Goal: Task Accomplishment & Management: Use online tool/utility

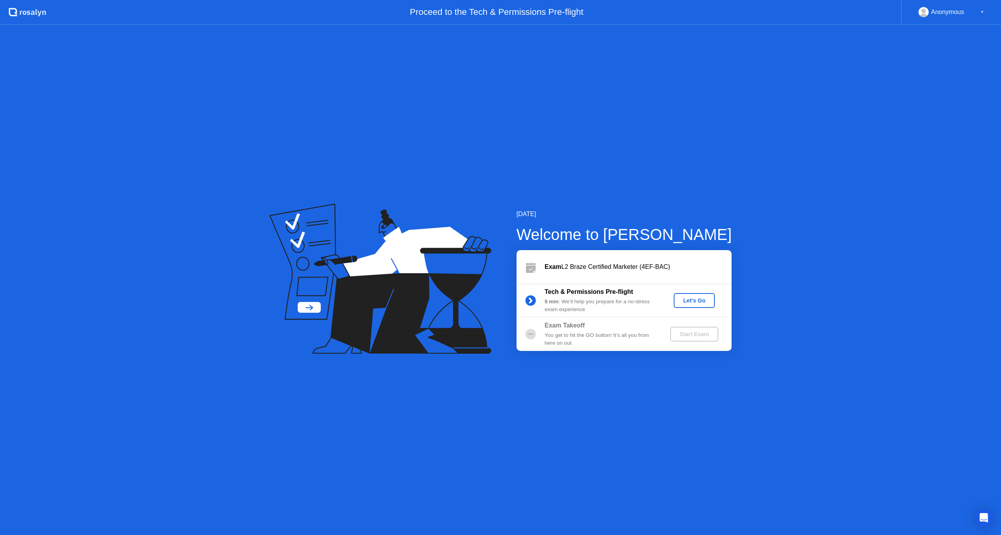
click at [701, 300] on div "Let's Go" at bounding box center [694, 301] width 35 height 6
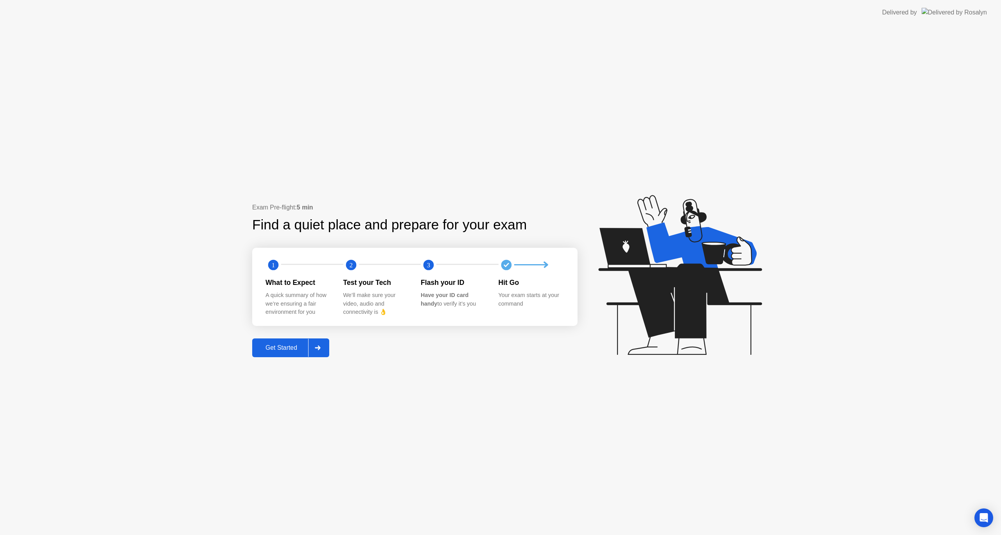
click at [299, 346] on div "Get Started" at bounding box center [282, 348] width 54 height 7
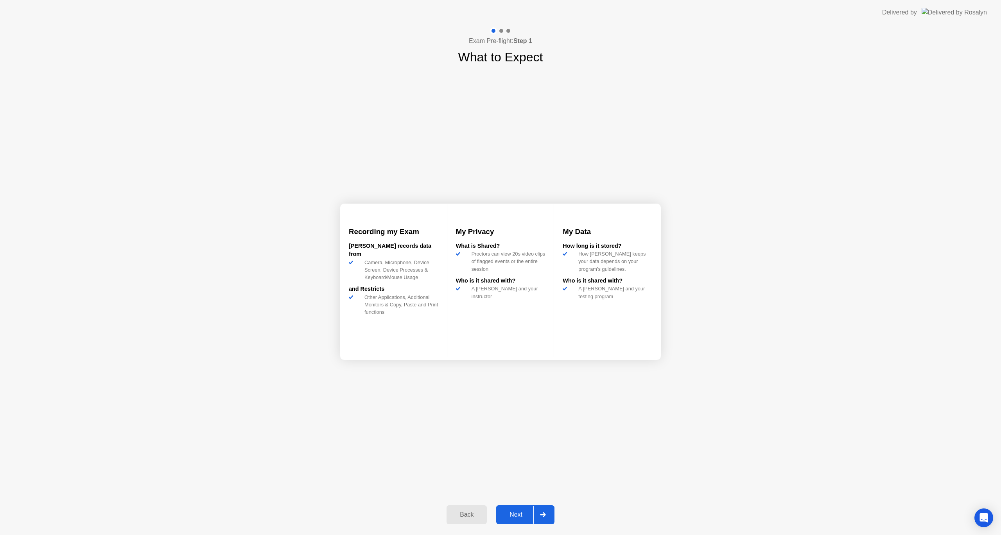
click at [525, 514] on div "Next" at bounding box center [516, 515] width 35 height 7
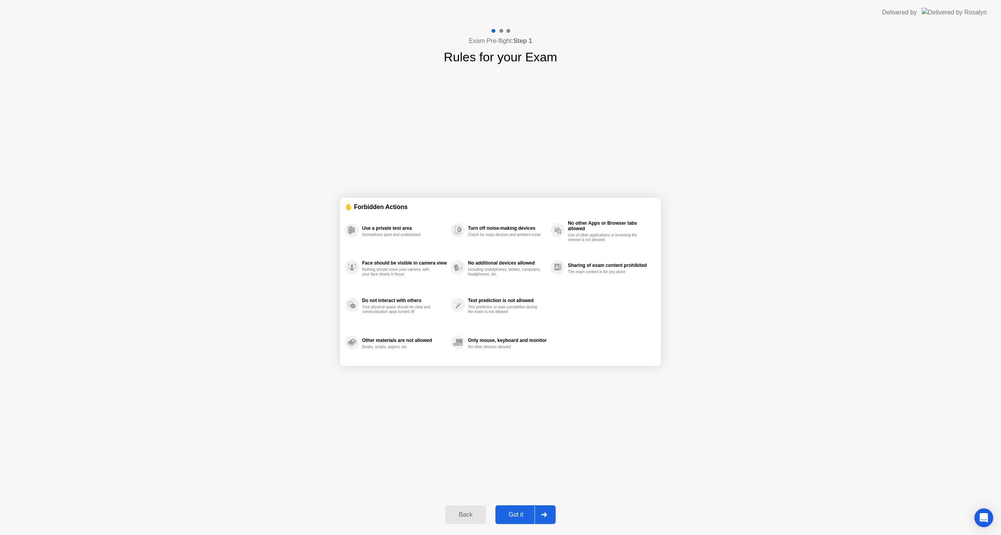
click at [524, 519] on div "Got it" at bounding box center [516, 515] width 37 height 7
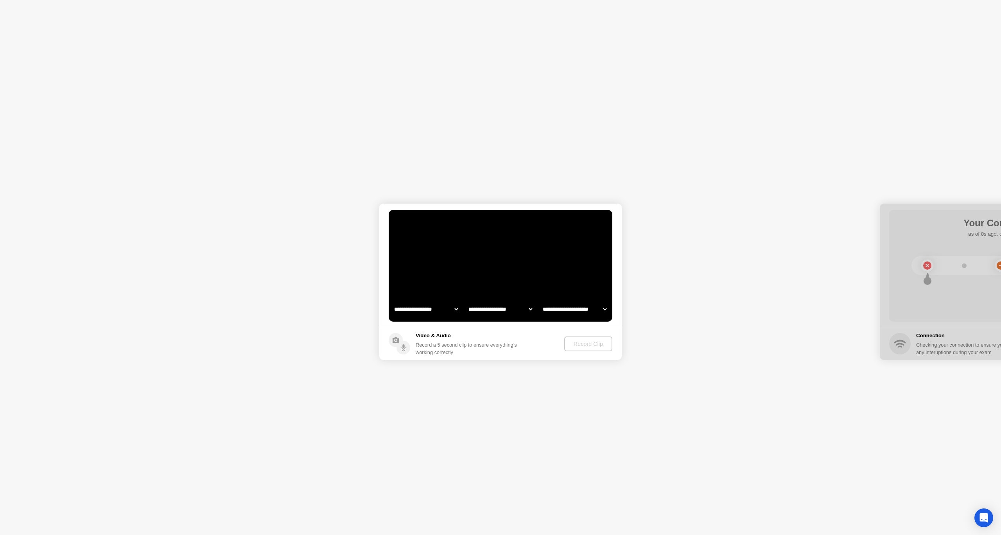
select select "**********"
select select "*******"
click at [452, 308] on select "**********" at bounding box center [426, 310] width 67 height 16
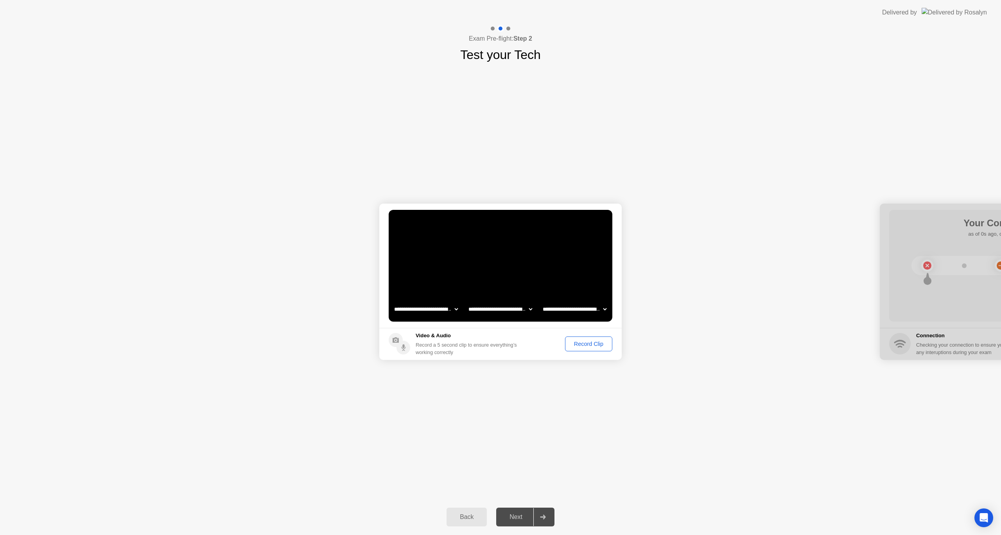
click at [462, 281] on video at bounding box center [501, 266] width 224 height 112
click at [577, 345] on div "Record Clip" at bounding box center [589, 344] width 42 height 6
click at [553, 345] on div "Replay Clip" at bounding box center [546, 344] width 51 height 6
click at [595, 344] on div "Retry" at bounding box center [595, 344] width 29 height 6
click at [516, 308] on select "**********" at bounding box center [500, 310] width 67 height 16
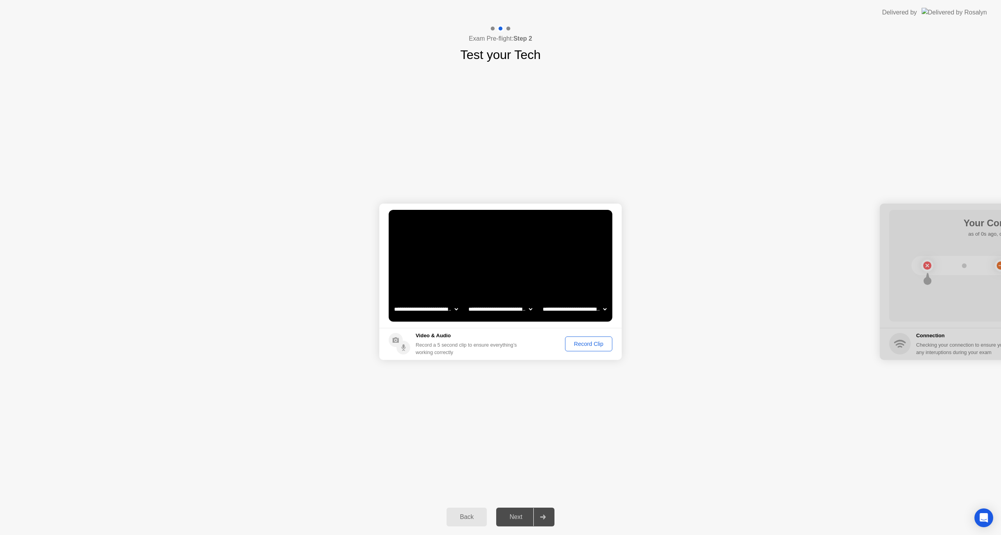
click at [518, 309] on select "**********" at bounding box center [500, 310] width 67 height 16
click at [582, 343] on div "Record Clip" at bounding box center [589, 344] width 42 height 6
click at [591, 345] on div "Retry" at bounding box center [595, 344] width 29 height 6
click at [582, 343] on div "Record Clip" at bounding box center [589, 344] width 42 height 6
click at [552, 343] on div "Replay Clip" at bounding box center [546, 344] width 51 height 6
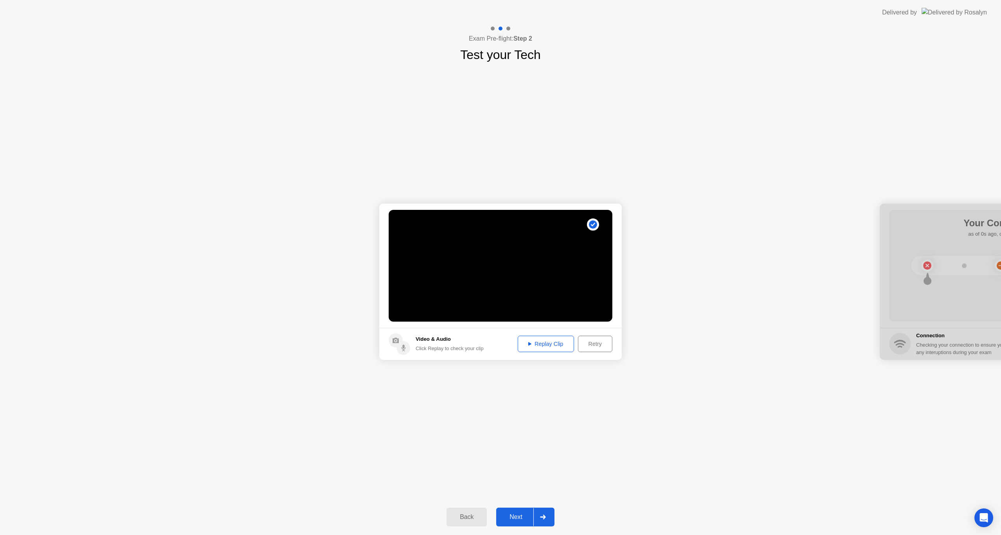
click at [515, 517] on div "Next" at bounding box center [516, 517] width 35 height 7
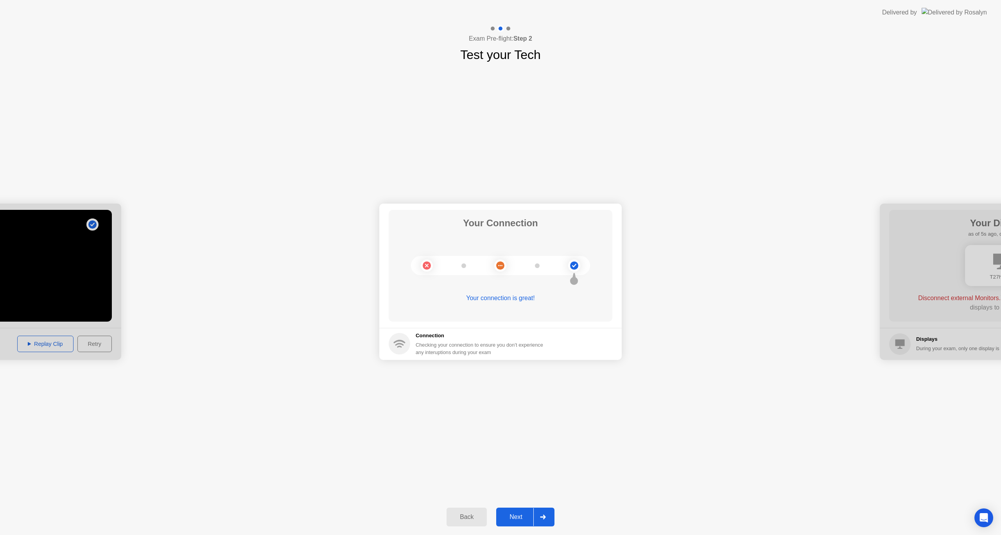
click at [519, 517] on div "Next" at bounding box center [516, 517] width 35 height 7
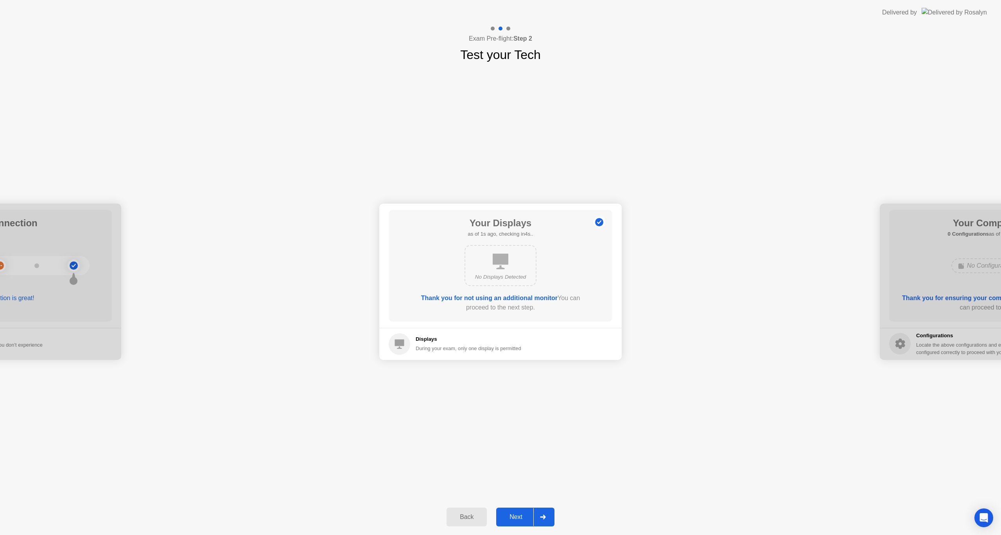
click at [521, 518] on div "Next" at bounding box center [516, 517] width 35 height 7
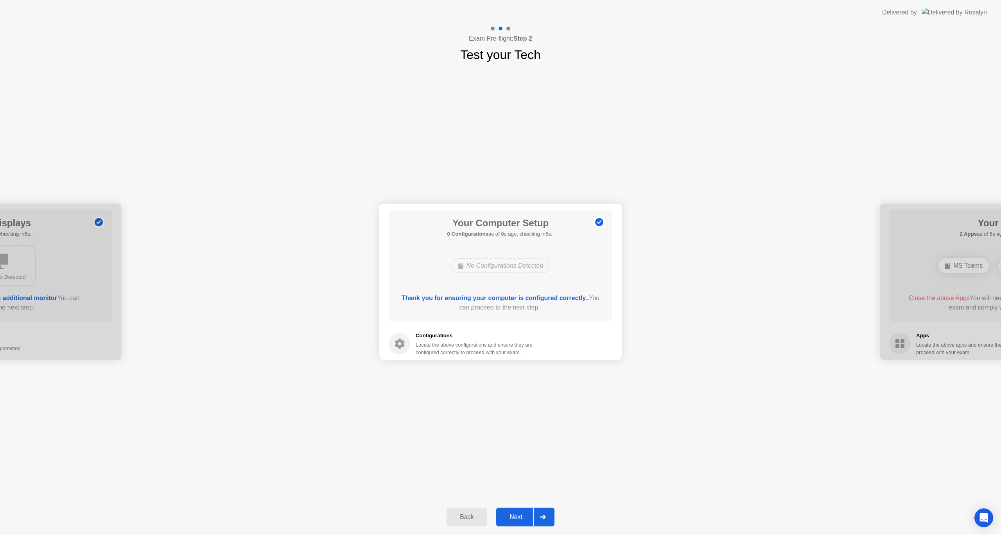
click at [516, 520] on div "Next" at bounding box center [516, 517] width 35 height 7
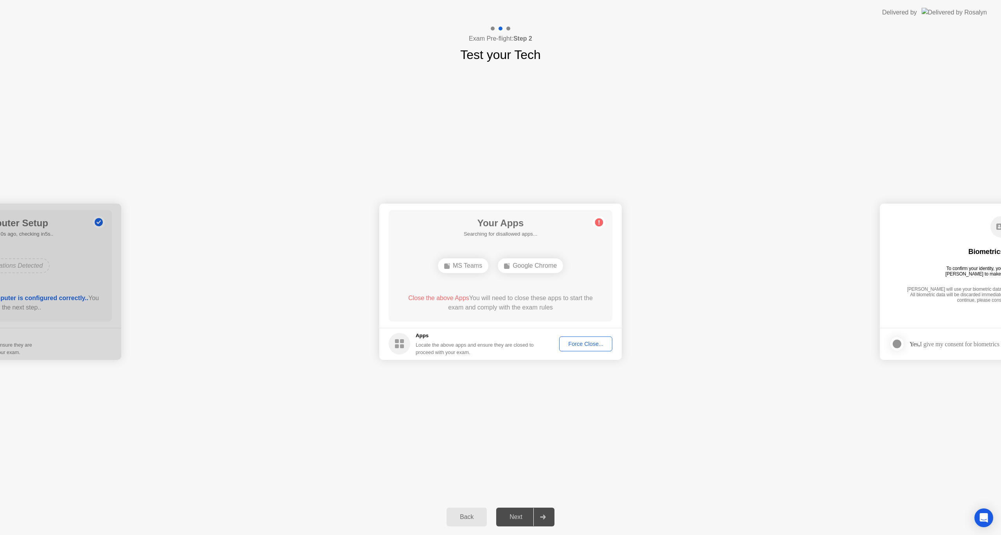
click at [579, 344] on div "Force Close..." at bounding box center [586, 344] width 48 height 6
click at [601, 221] on circle at bounding box center [599, 222] width 8 height 8
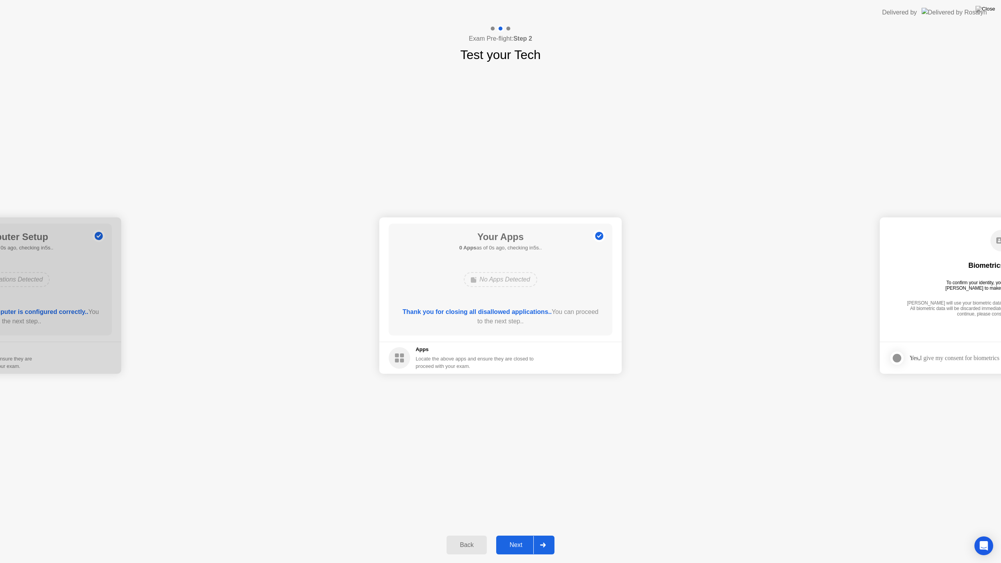
click at [577, 30] on div "Exam Pre-flight: Step 2 Test your Tech" at bounding box center [500, 44] width 1001 height 39
click at [519, 535] on div "Next" at bounding box center [516, 545] width 35 height 7
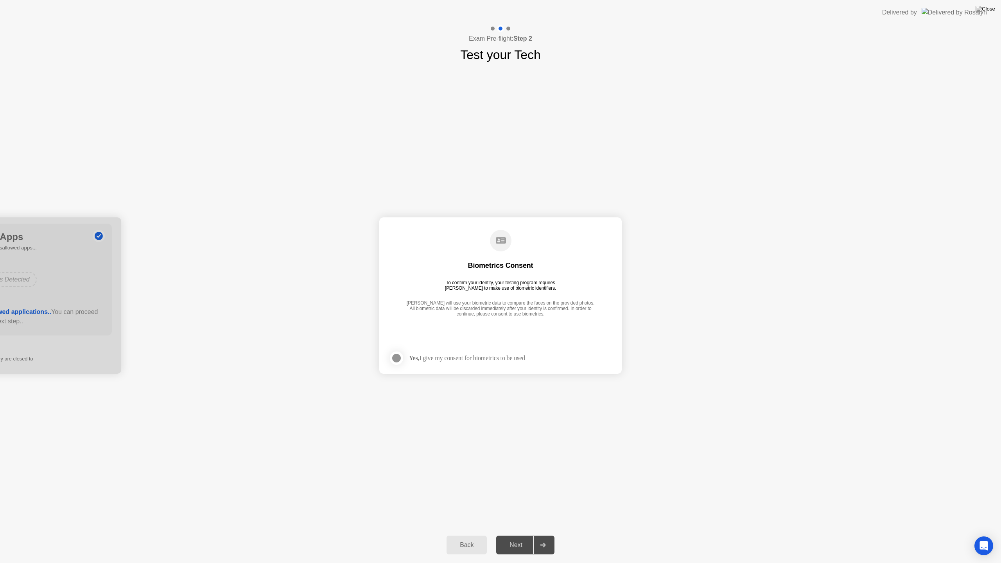
click at [525, 535] on div "Back Next" at bounding box center [500, 545] width 1001 height 36
click at [523, 535] on div "Next" at bounding box center [516, 545] width 35 height 7
click at [399, 358] on div at bounding box center [396, 358] width 9 height 9
click at [512, 535] on button "Next" at bounding box center [525, 545] width 58 height 19
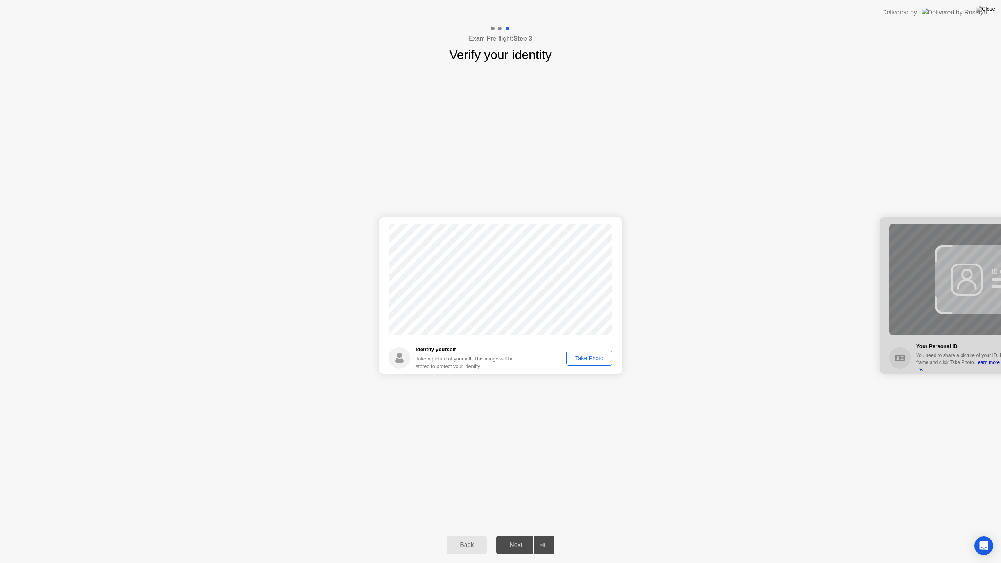
click at [588, 359] on div "Take Photo" at bounding box center [589, 358] width 41 height 6
click at [513, 535] on div "Next" at bounding box center [516, 545] width 35 height 7
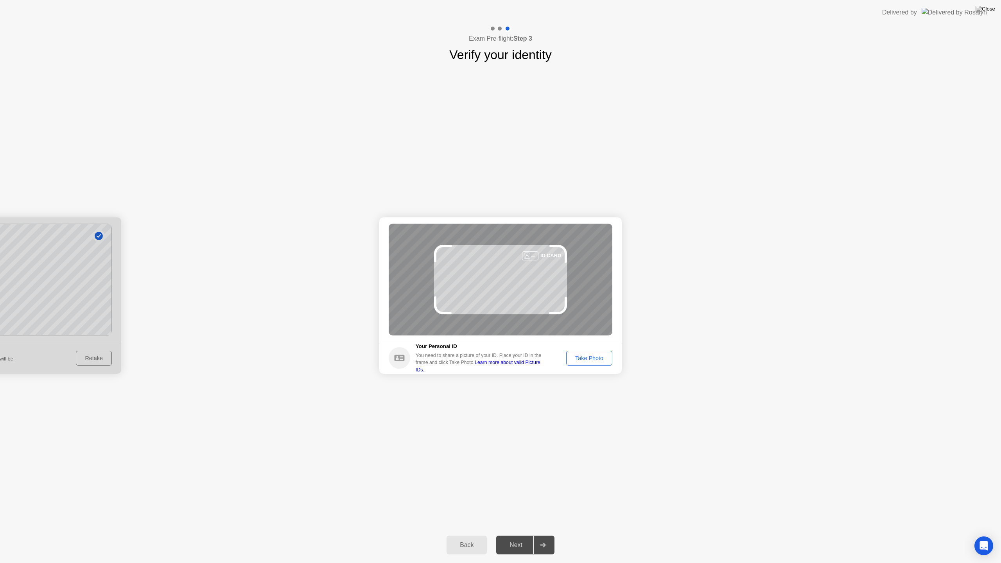
click at [594, 361] on div "Take Photo" at bounding box center [589, 358] width 41 height 6
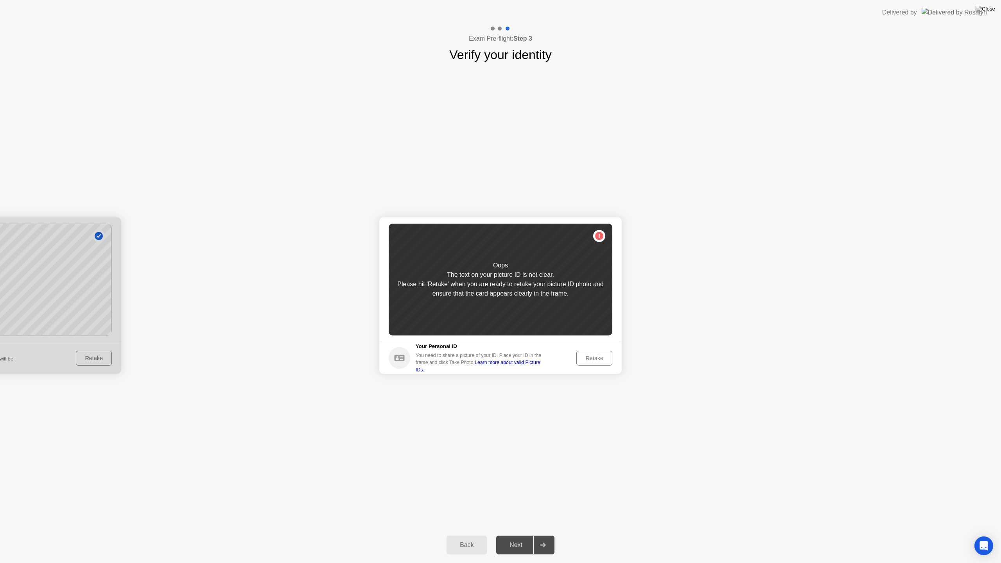
click at [589, 360] on div "Retake" at bounding box center [594, 358] width 31 height 6
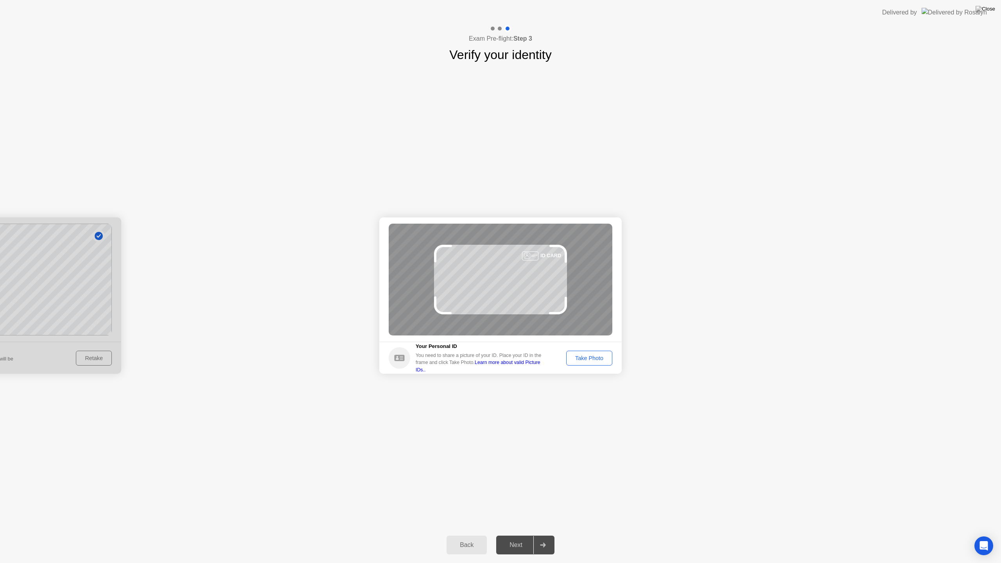
click at [594, 363] on button "Take Photo" at bounding box center [589, 358] width 46 height 15
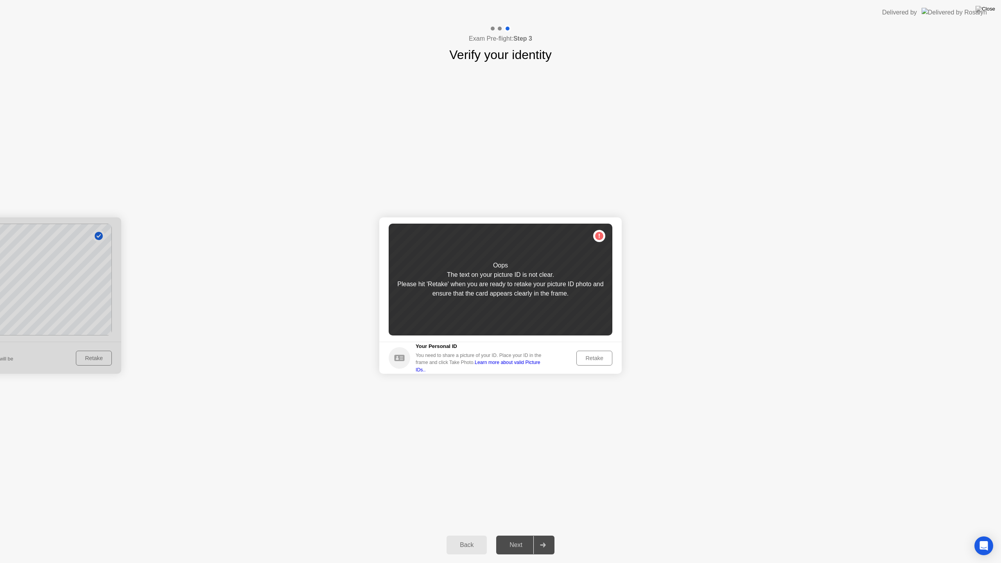
click at [596, 361] on div "Retake" at bounding box center [594, 358] width 31 height 6
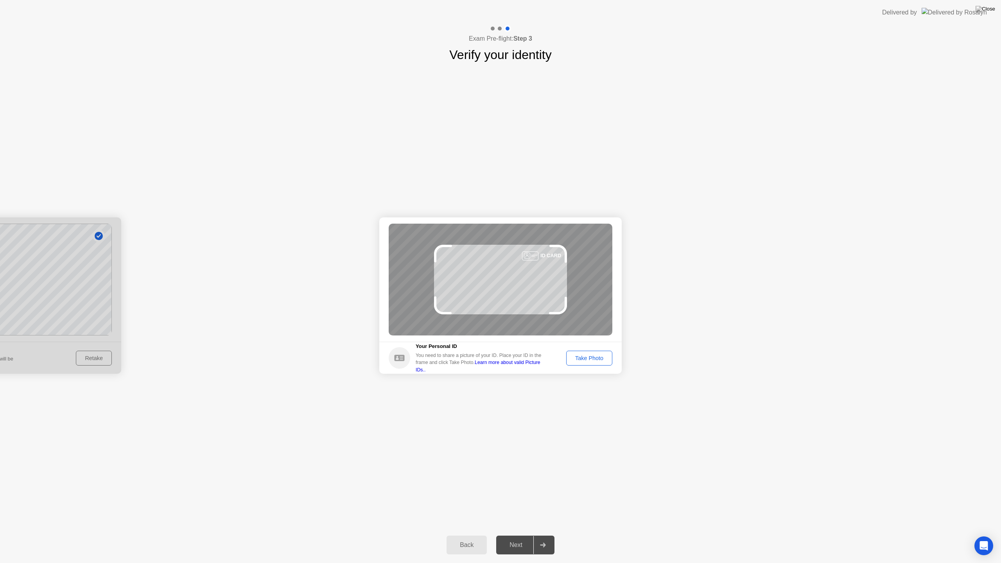
click at [582, 356] on div "Take Photo" at bounding box center [589, 358] width 41 height 6
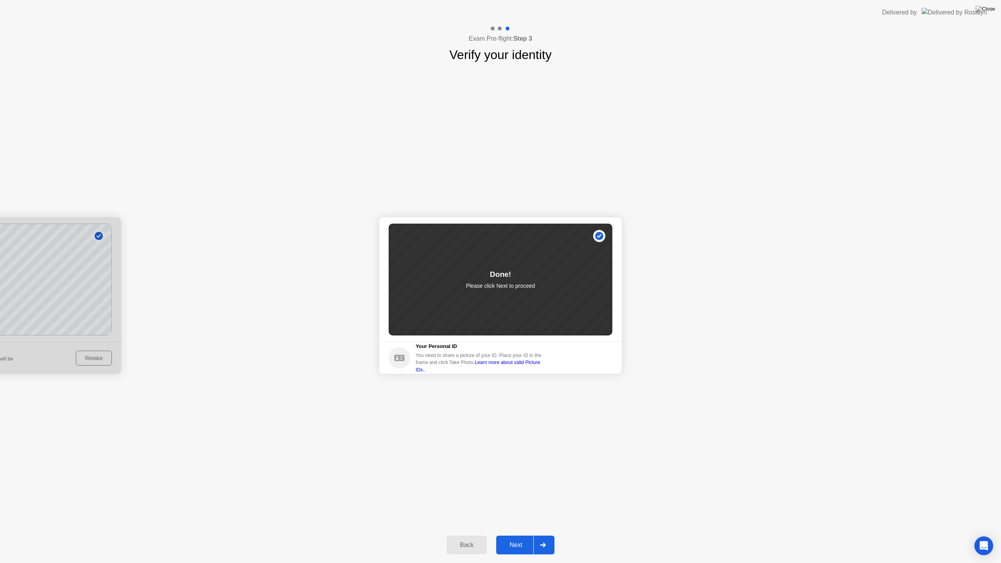
click at [515, 535] on div "Next" at bounding box center [516, 545] width 35 height 7
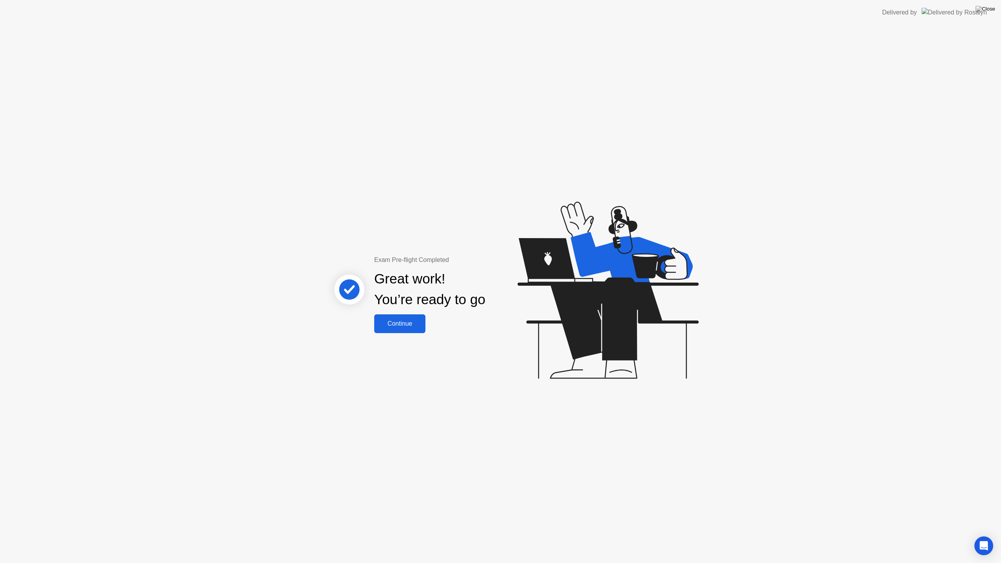
click at [409, 325] on div "Continue" at bounding box center [400, 323] width 47 height 7
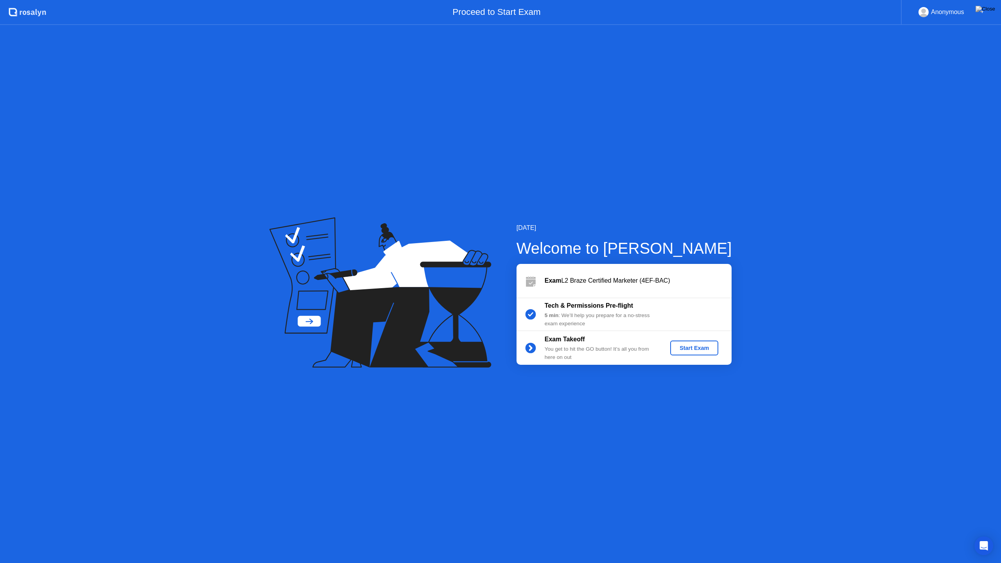
click at [684, 350] on div "Start Exam" at bounding box center [695, 348] width 42 height 6
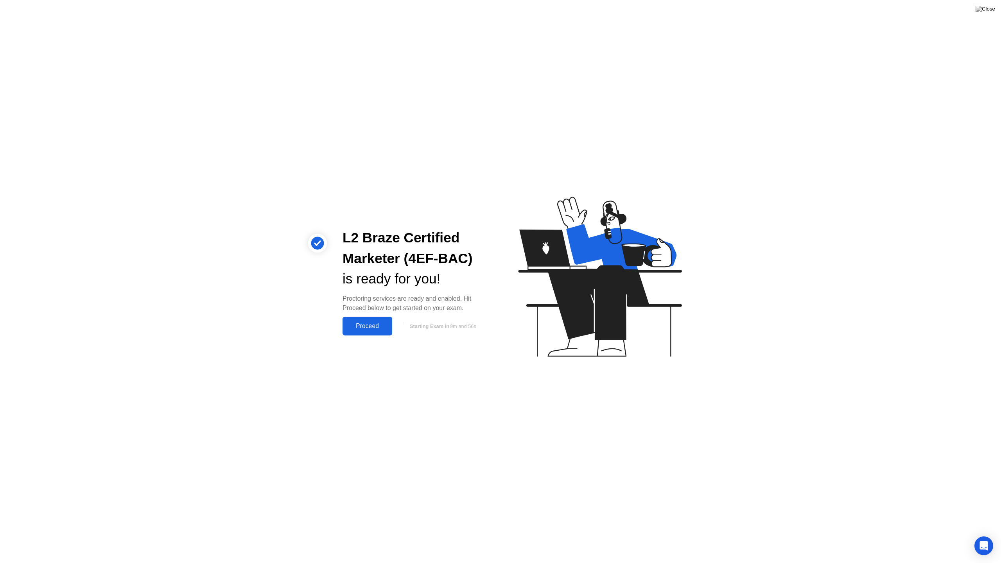
click at [370, 326] on div "Proceed" at bounding box center [367, 326] width 45 height 7
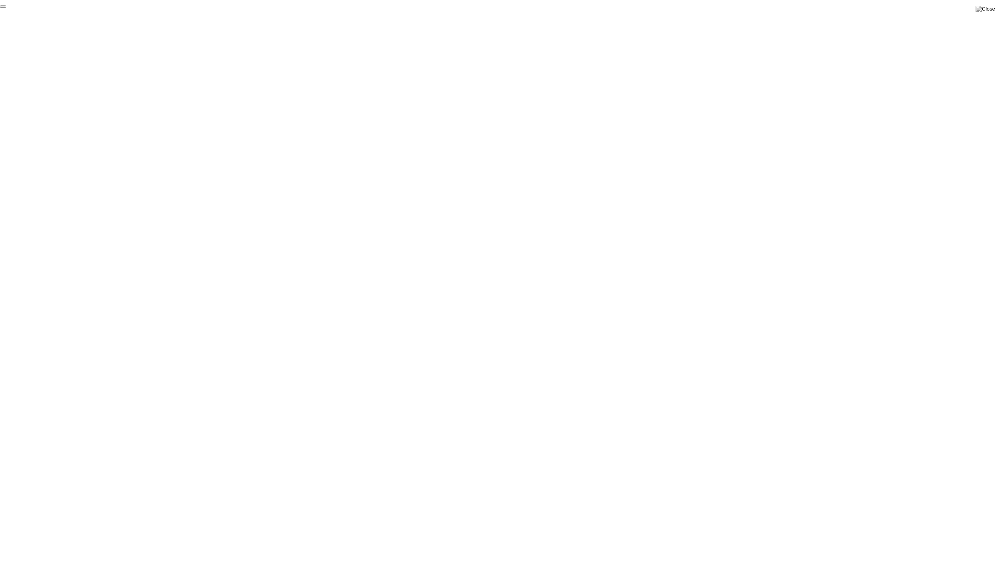
click div "End Proctoring Session"
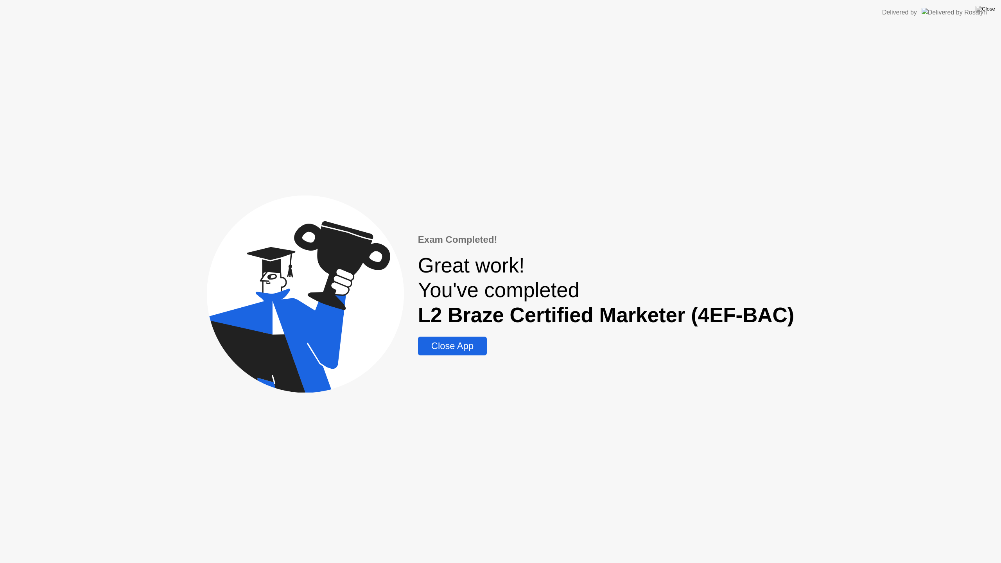
click at [463, 345] on div "Close App" at bounding box center [452, 346] width 64 height 11
